Goal: Information Seeking & Learning: Learn about a topic

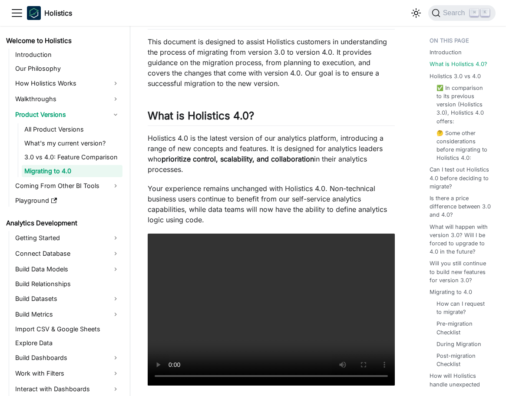
scroll to position [142, 0]
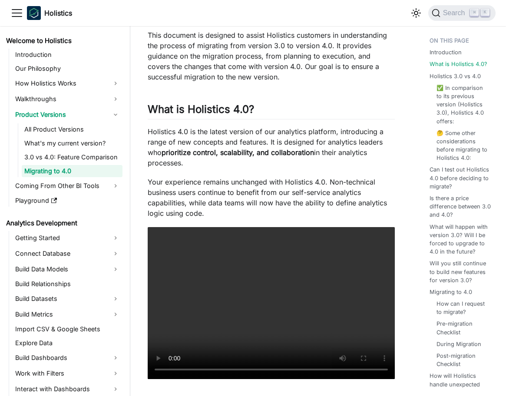
click at [192, 152] on strong "prioritize control, scalability, and collaboration" at bounding box center [238, 152] width 152 height 9
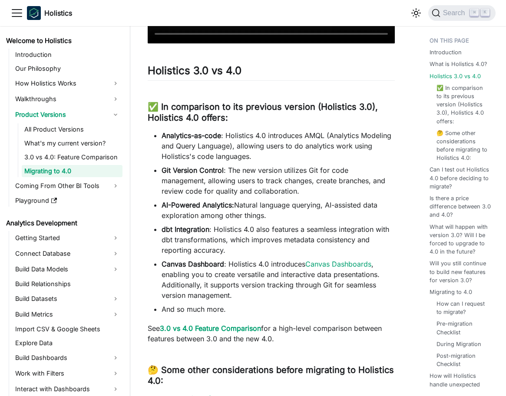
scroll to position [481, 0]
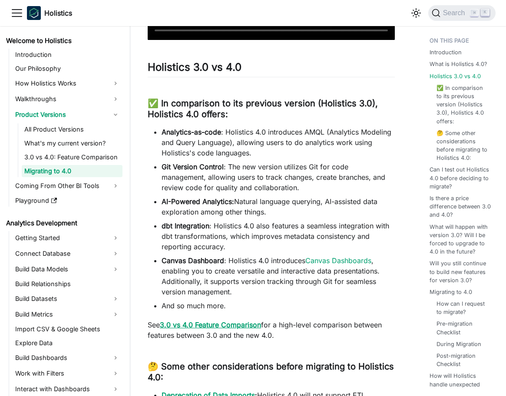
click at [222, 326] on link "3.0 vs 4.0 Feature Comparison" at bounding box center [210, 325] width 101 height 9
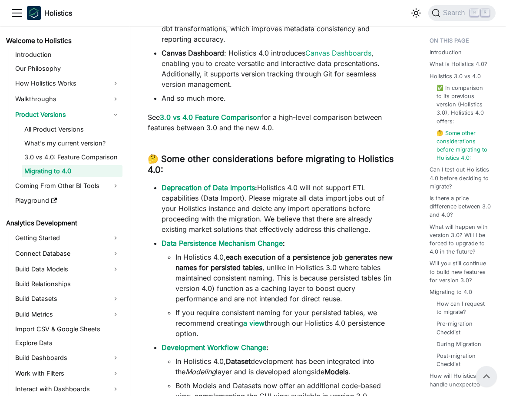
scroll to position [689, 0]
click at [243, 187] on link "Deprecation of Data Imports" at bounding box center [208, 188] width 93 height 9
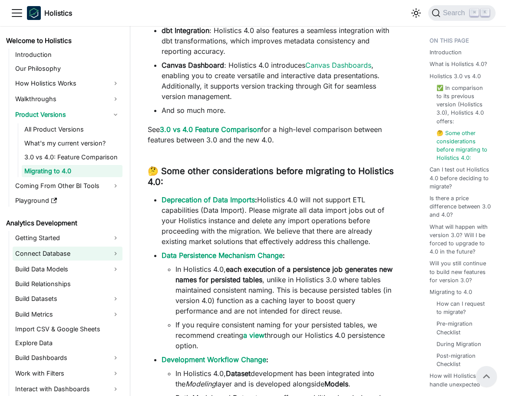
scroll to position [672, 0]
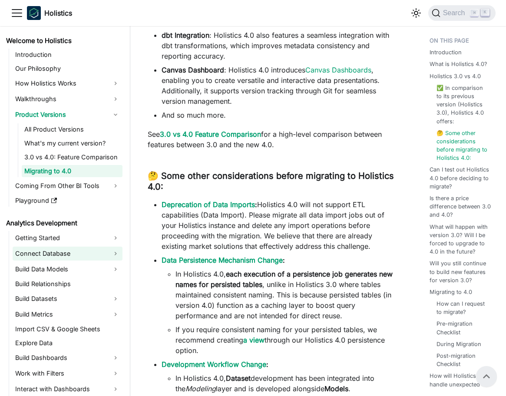
click at [102, 254] on link "Connect Database" at bounding box center [68, 254] width 110 height 14
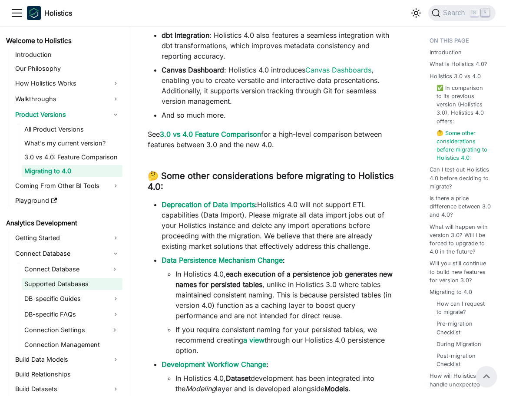
click at [82, 287] on link "Supported Databases" at bounding box center [72, 284] width 101 height 12
click at [220, 258] on link "Data Persistence Mechanism Change" at bounding box center [222, 260] width 121 height 9
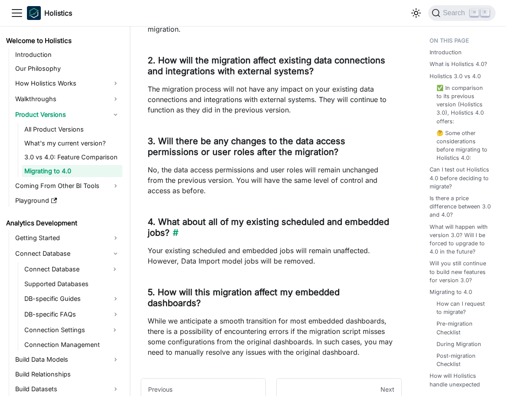
scroll to position [2429, 0]
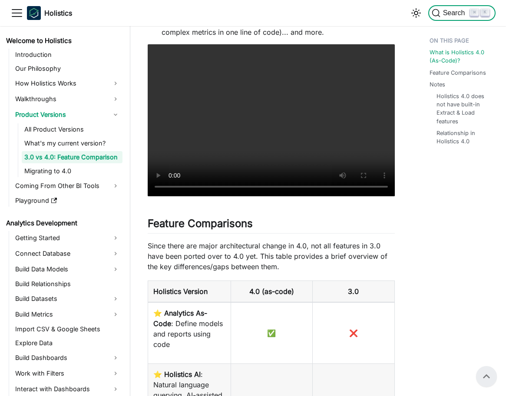
scroll to position [439, 0]
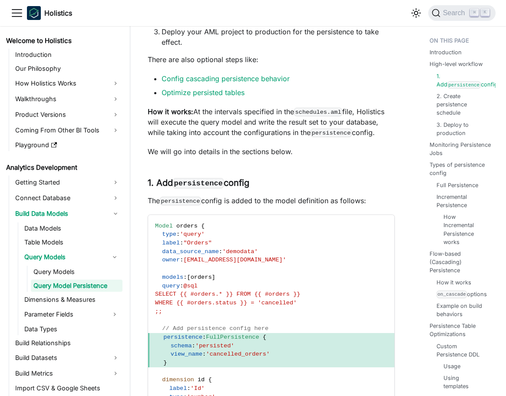
scroll to position [326, 0]
